Goal: Information Seeking & Learning: Understand process/instructions

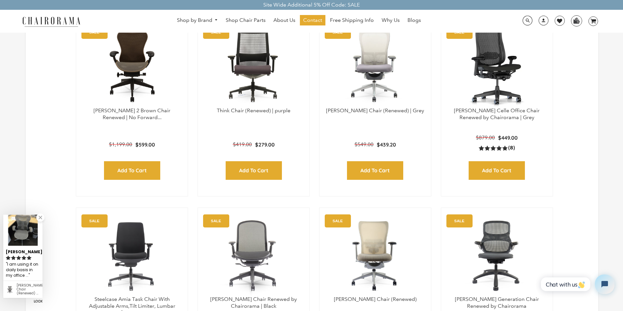
scroll to position [65, 0]
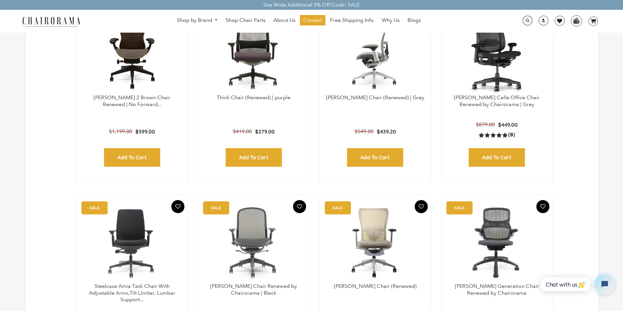
click at [345, 35] on img at bounding box center [375, 54] width 98 height 82
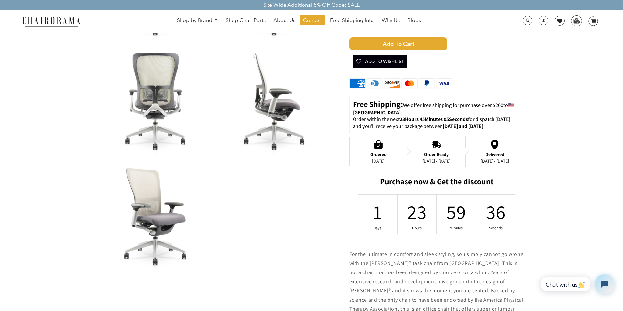
scroll to position [92, 0]
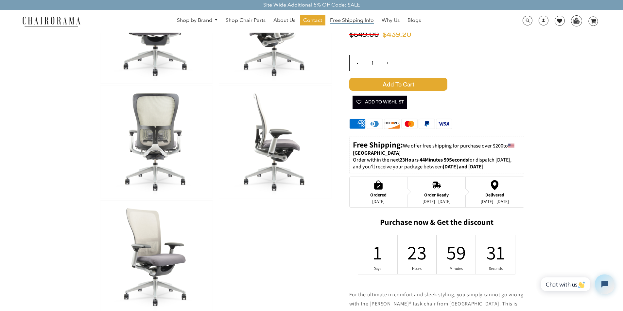
click at [361, 21] on span "Free Shipping Info" at bounding box center [352, 20] width 44 height 7
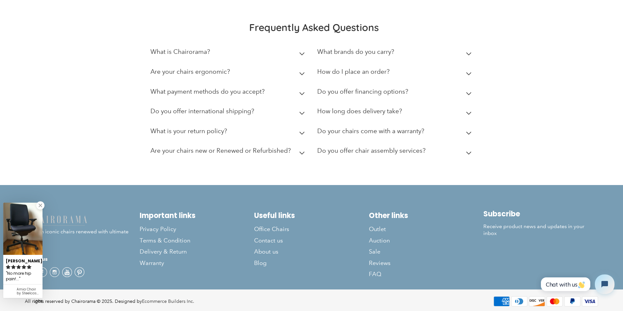
click at [26, 265] on body "Site Wide Additional 5% Off Code: SALE Site Wide Additional 5% Off Code: SALE S…" at bounding box center [311, 77] width 623 height 472
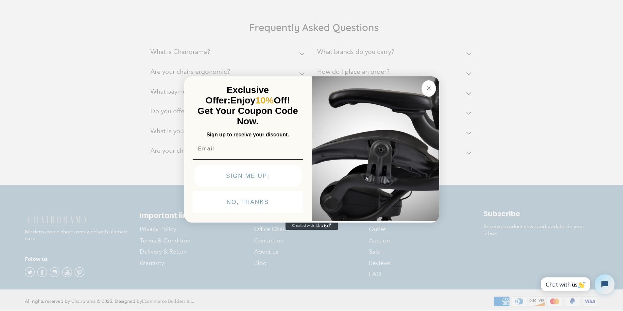
click at [203, 213] on button "NO, THANKS" at bounding box center [248, 203] width 110 height 22
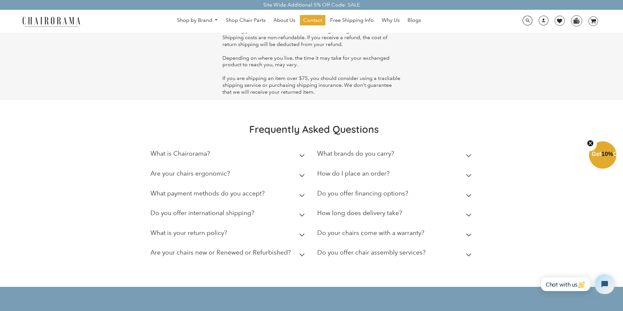
scroll to position [36, 0]
